Goal: Task Accomplishment & Management: Use online tool/utility

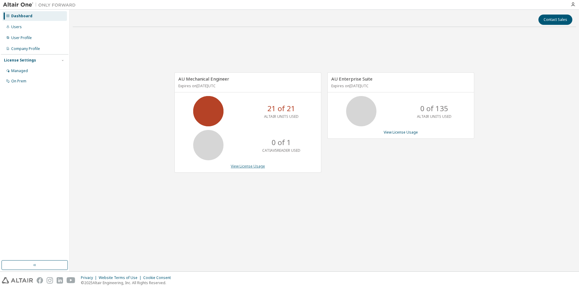
click at [244, 167] on link "View License Usage" at bounding box center [248, 165] width 34 height 5
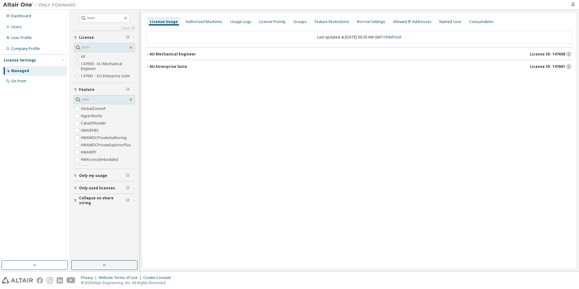
click at [147, 52] on button "AU Mechanical Engineer License ID: 147658" at bounding box center [359, 54] width 426 height 13
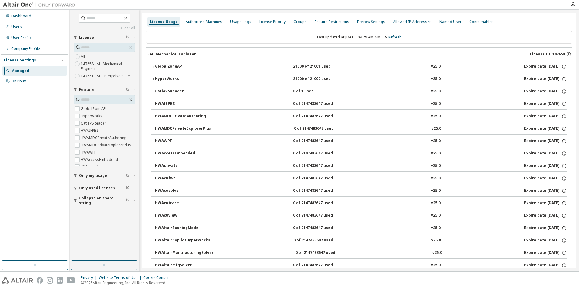
drag, startPoint x: 127, startPoint y: 188, endPoint x: 94, endPoint y: 186, distance: 33.1
click at [94, 186] on div "Only used licenses" at bounding box center [106, 188] width 54 height 5
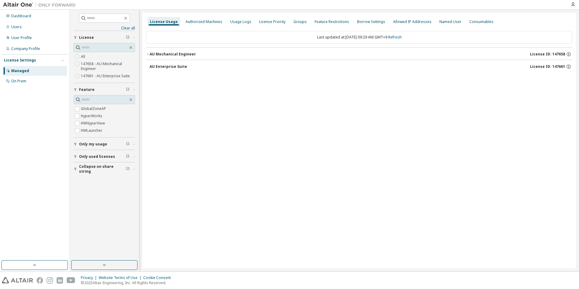
click at [147, 54] on icon "button" at bounding box center [148, 54] width 4 height 4
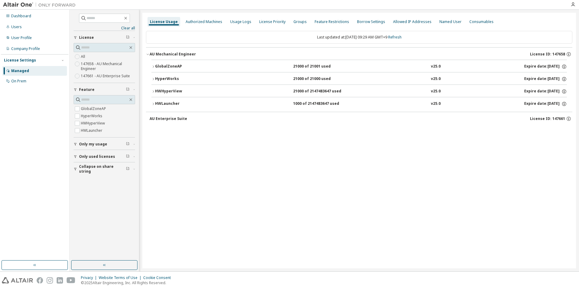
click at [152, 80] on icon "button" at bounding box center [153, 79] width 4 height 4
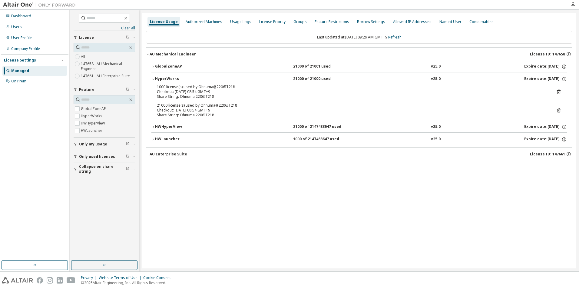
click at [152, 80] on icon "button" at bounding box center [153, 79] width 4 height 4
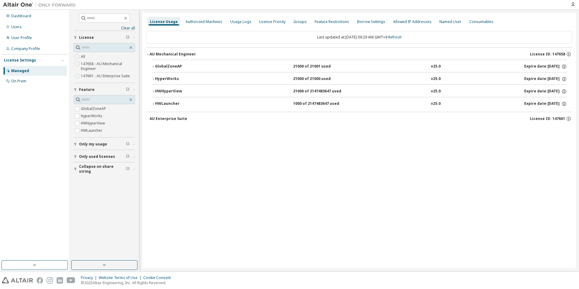
click at [152, 80] on icon "button" at bounding box center [153, 79] width 4 height 4
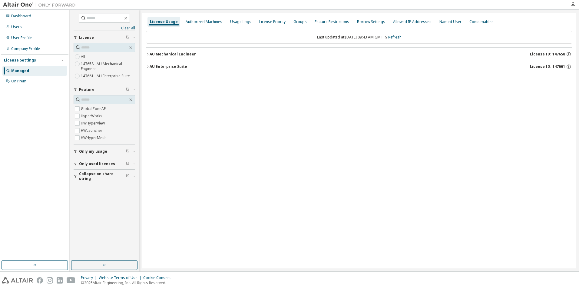
click at [76, 151] on icon "button" at bounding box center [76, 152] width 4 height 4
click at [147, 67] on icon "button" at bounding box center [148, 67] width 4 height 4
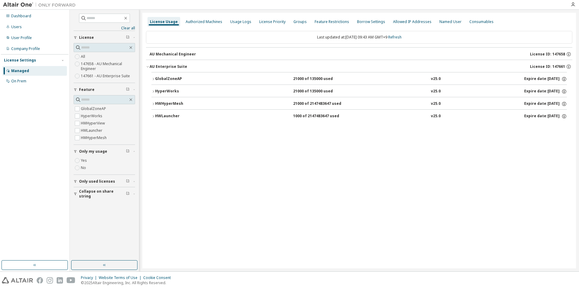
click at [151, 92] on icon "button" at bounding box center [153, 92] width 4 height 4
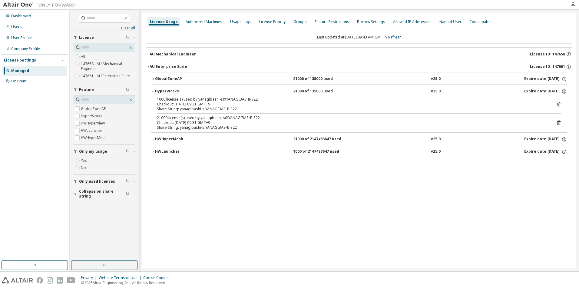
click at [153, 137] on button "HWHyperMesh 21000 of 2147483647 used v25.0 Expire date: [DATE]" at bounding box center [358, 139] width 415 height 13
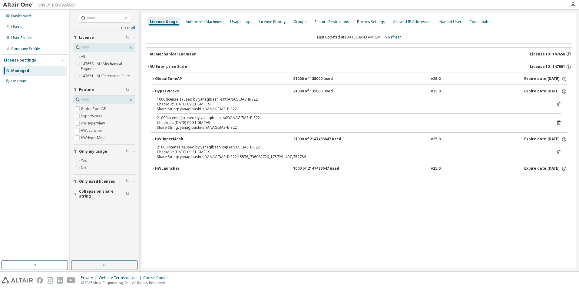
click at [560, 152] on icon at bounding box center [559, 152] width 4 height 5
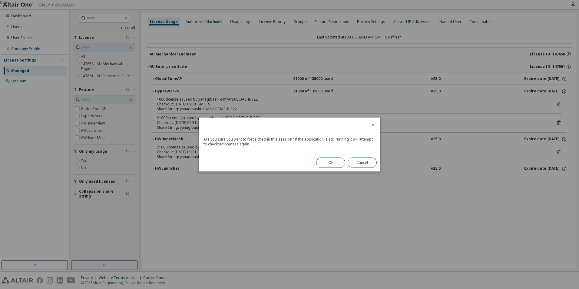
click at [332, 159] on button "OK" at bounding box center [330, 162] width 29 height 10
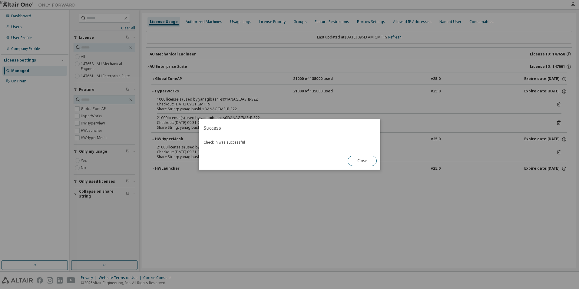
click at [359, 164] on button "Close" at bounding box center [361, 161] width 29 height 10
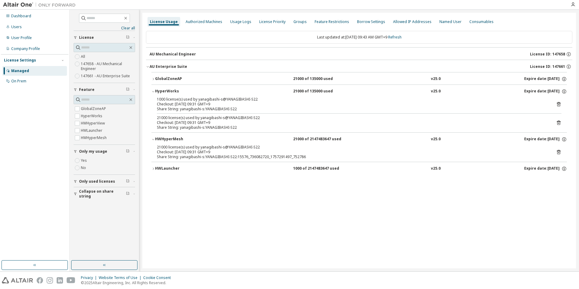
click at [154, 170] on icon "button" at bounding box center [153, 169] width 4 height 4
click at [558, 182] on icon at bounding box center [558, 181] width 5 height 5
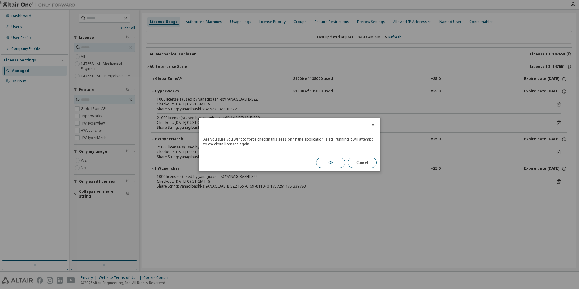
click at [334, 160] on button "OK" at bounding box center [330, 162] width 29 height 10
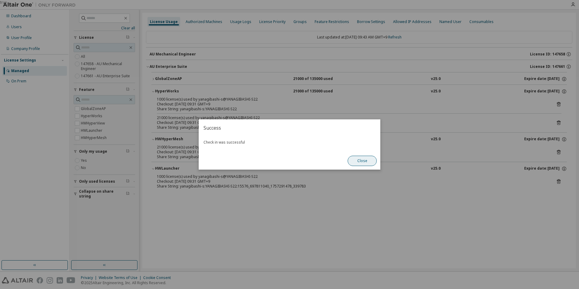
click at [362, 162] on button "Close" at bounding box center [361, 161] width 29 height 10
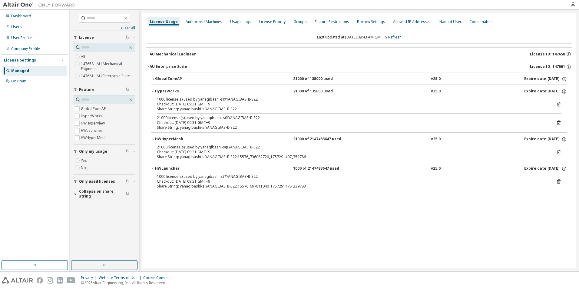
click at [154, 77] on icon "button" at bounding box center [153, 79] width 4 height 4
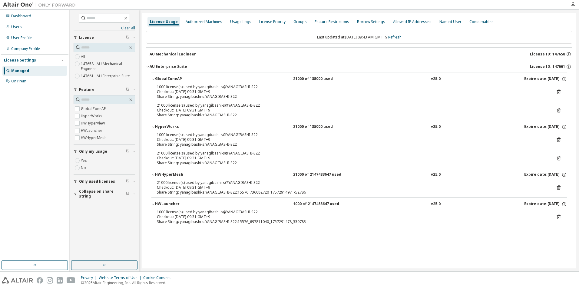
click at [560, 91] on icon at bounding box center [559, 92] width 4 height 5
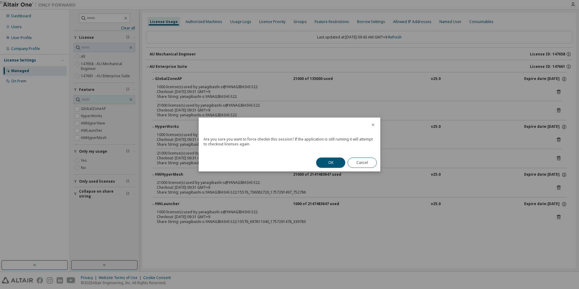
click at [336, 157] on div "OK Cancel" at bounding box center [346, 163] width 68 height 18
click at [335, 159] on button "OK" at bounding box center [330, 162] width 29 height 10
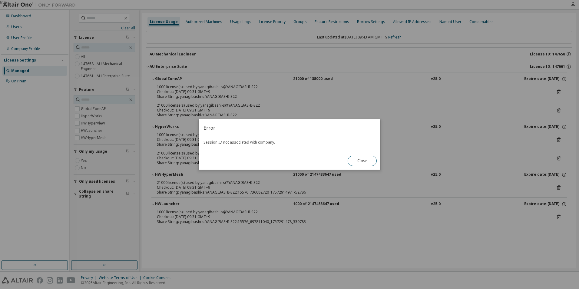
drag, startPoint x: 355, startPoint y: 162, endPoint x: 359, endPoint y: 162, distance: 4.2
click at [356, 162] on button "Close" at bounding box center [361, 161] width 29 height 10
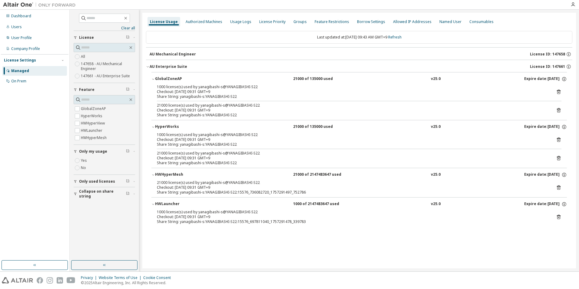
click at [558, 109] on icon at bounding box center [559, 110] width 4 height 5
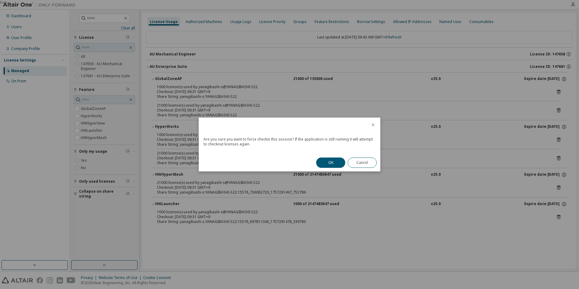
click at [334, 159] on button "OK" at bounding box center [330, 162] width 29 height 10
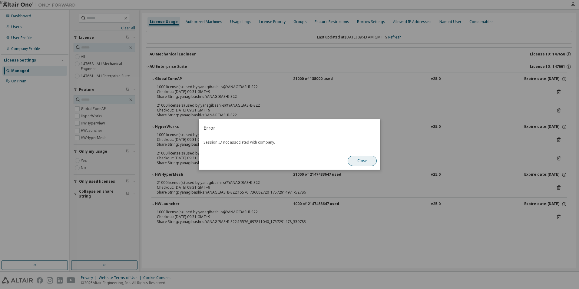
click at [365, 161] on button "Close" at bounding box center [361, 161] width 29 height 10
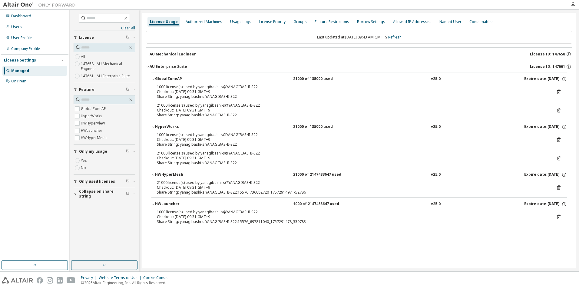
click at [559, 140] on icon at bounding box center [558, 139] width 5 height 5
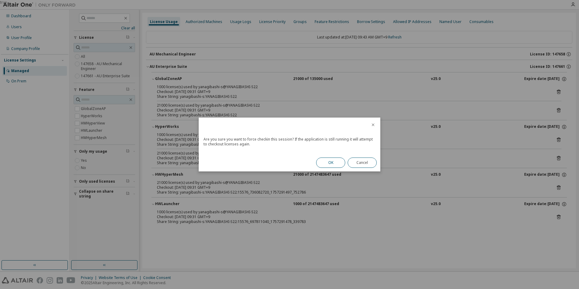
click at [338, 161] on button "OK" at bounding box center [330, 162] width 29 height 10
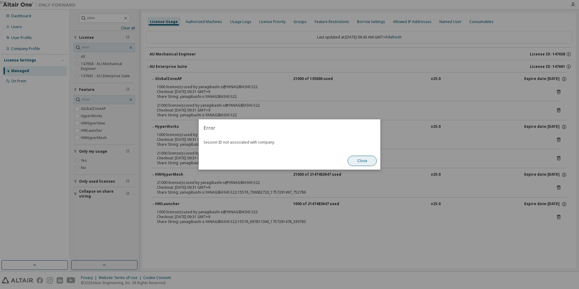
click at [372, 161] on button "Close" at bounding box center [361, 161] width 29 height 10
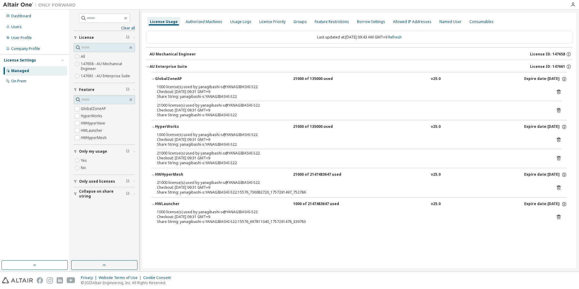
click at [560, 156] on icon at bounding box center [559, 158] width 4 height 5
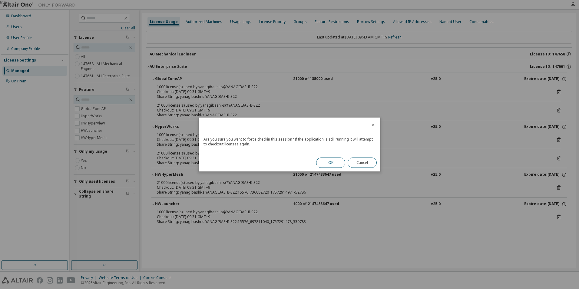
click at [335, 162] on button "OK" at bounding box center [330, 162] width 29 height 10
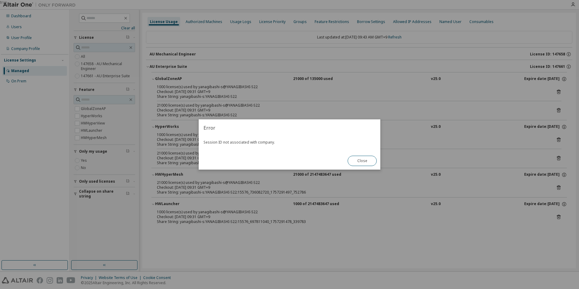
click at [355, 161] on button "Close" at bounding box center [361, 161] width 29 height 10
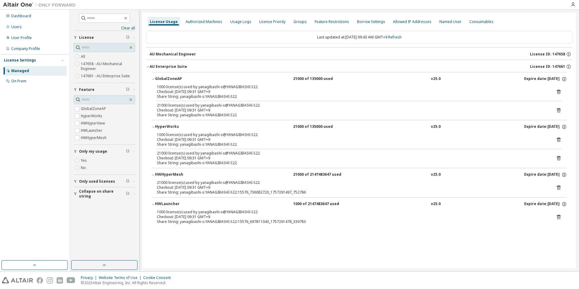
click at [557, 186] on icon at bounding box center [559, 187] width 4 height 5
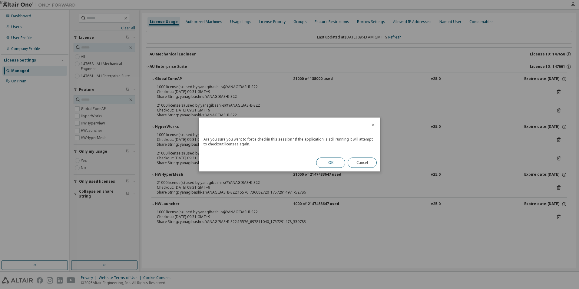
click at [339, 161] on button "OK" at bounding box center [330, 162] width 29 height 10
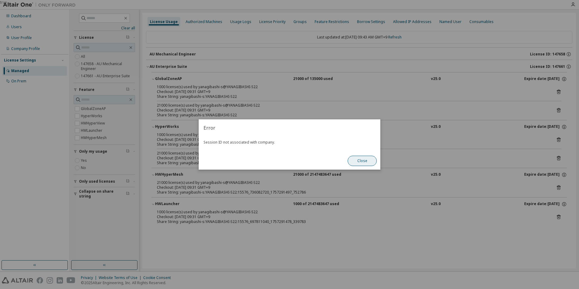
click at [360, 162] on button "Close" at bounding box center [361, 161] width 29 height 10
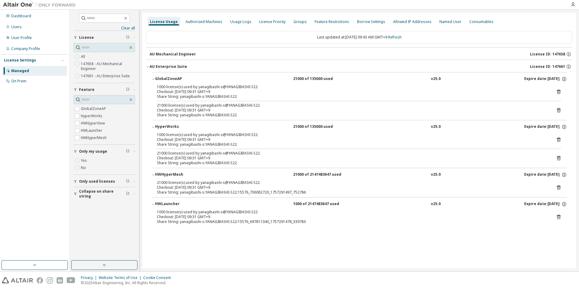
click at [559, 217] on icon at bounding box center [558, 217] width 2 height 2
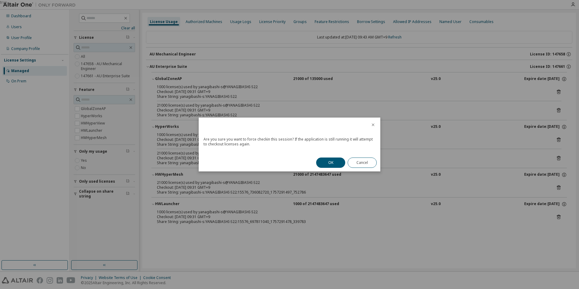
click at [332, 156] on div "OK Cancel" at bounding box center [346, 163] width 68 height 18
click at [329, 161] on button "OK" at bounding box center [330, 162] width 29 height 10
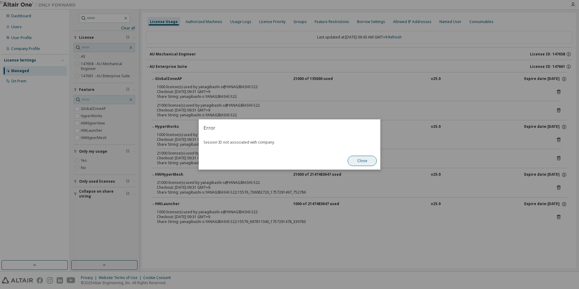
click at [372, 162] on button "Close" at bounding box center [361, 161] width 29 height 10
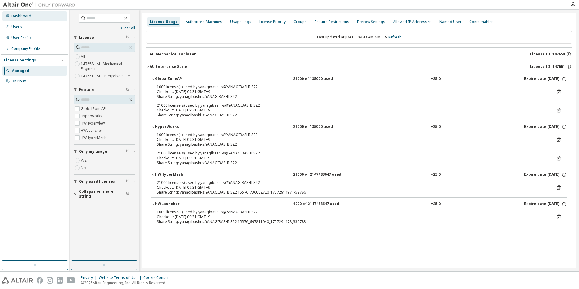
click at [38, 19] on div "Dashboard" at bounding box center [34, 16] width 64 height 10
